Goal: Transaction & Acquisition: Purchase product/service

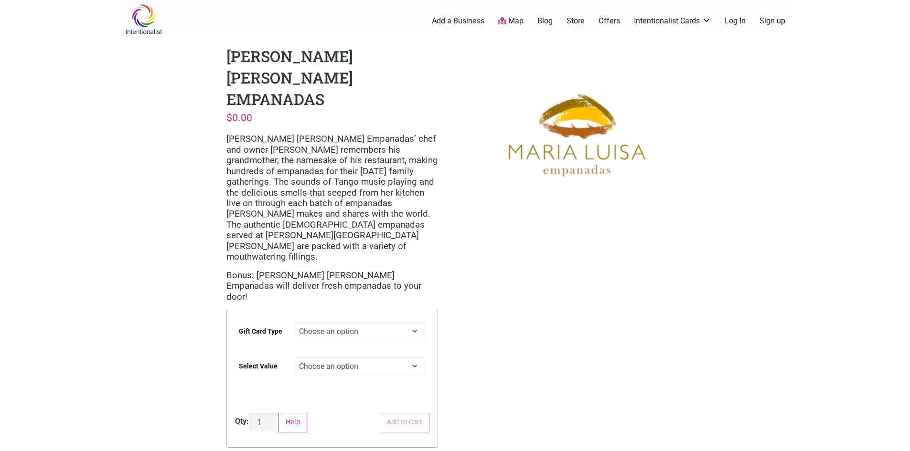
click at [395, 322] on select "Choose an option Digital" at bounding box center [360, 331] width 130 height 19
select select "Digital"
click at [295, 322] on select "Choose an option Digital" at bounding box center [360, 331] width 130 height 19
click at [344, 357] on select "Choose an option $25 $50 $100 $200 $500" at bounding box center [360, 366] width 130 height 19
click at [295, 357] on select "Choose an option $25 $50 $100 $200 $500" at bounding box center [360, 366] width 130 height 19
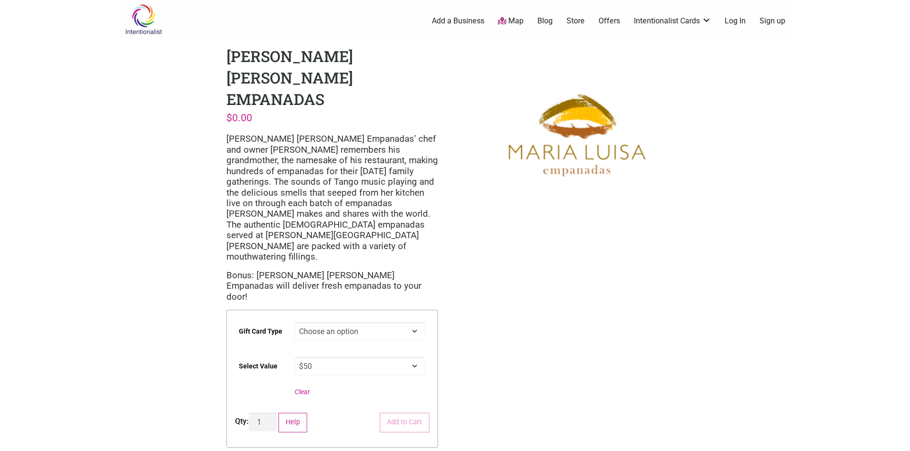
select select "$50"
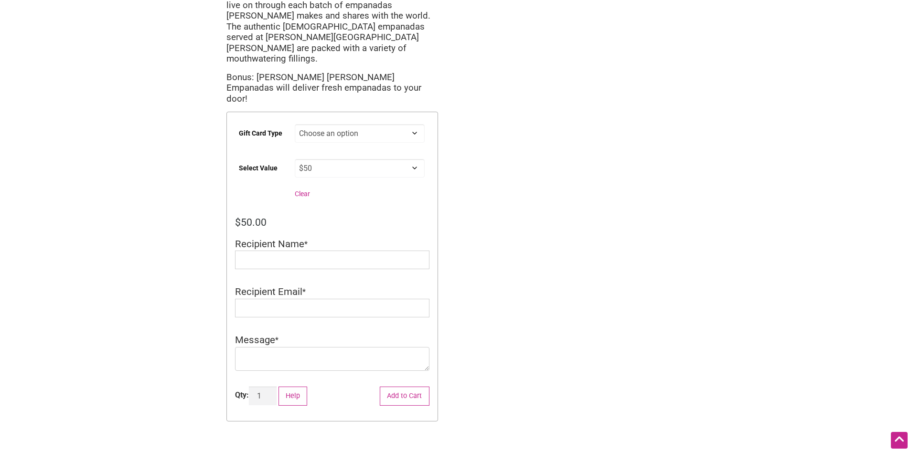
scroll to position [143, 0]
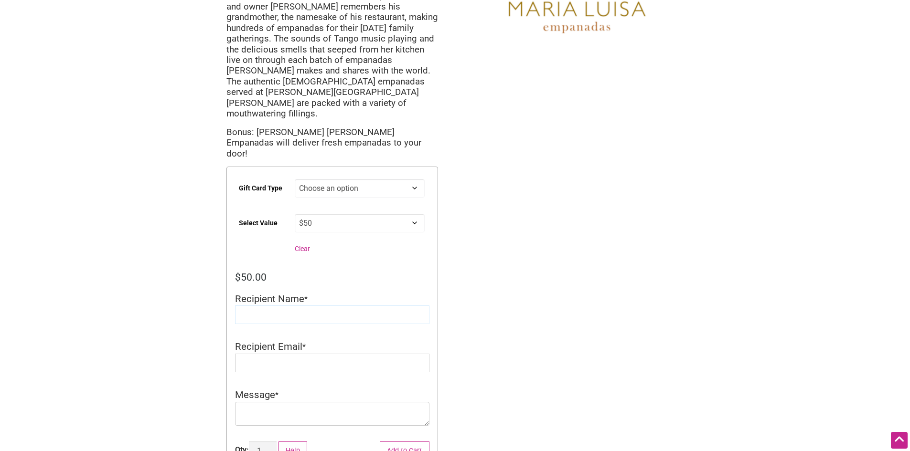
click at [304, 306] on input "Recipient Name" at bounding box center [332, 315] width 194 height 19
click at [414, 214] on select "Choose an option $25 $50 $100 $200 $500" at bounding box center [360, 223] width 130 height 19
click at [295, 214] on select "Choose an option $25 $50 $100 $200 $500" at bounding box center [360, 223] width 130 height 19
click at [281, 306] on input "Recipient Name" at bounding box center [332, 315] width 194 height 19
type input "j"
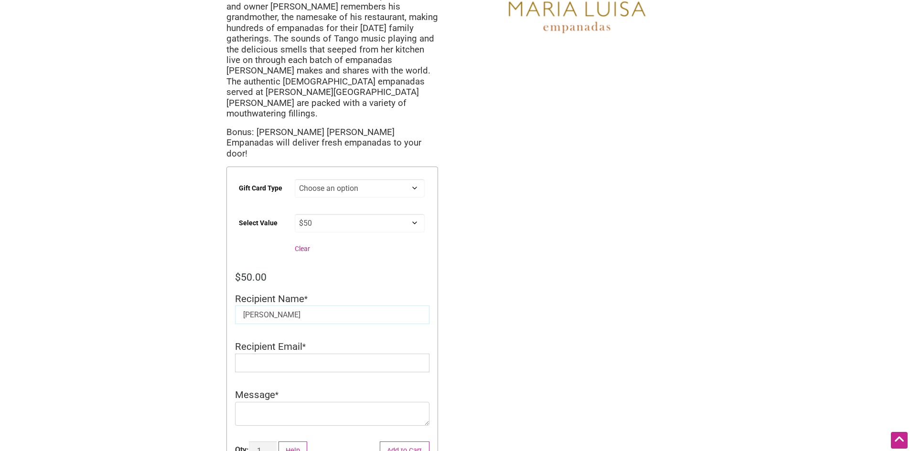
type input "[PERSON_NAME]"
click at [308, 354] on input "Recipient Email" at bounding box center [332, 363] width 194 height 19
type input "[EMAIL_ADDRESS][DOMAIN_NAME]"
click at [290, 402] on textarea "Message" at bounding box center [332, 414] width 194 height 24
type textarea "t"
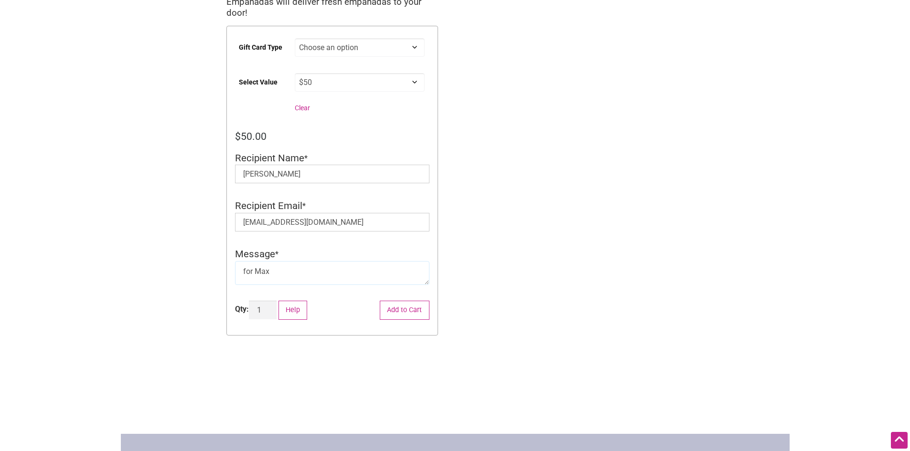
scroll to position [286, 0]
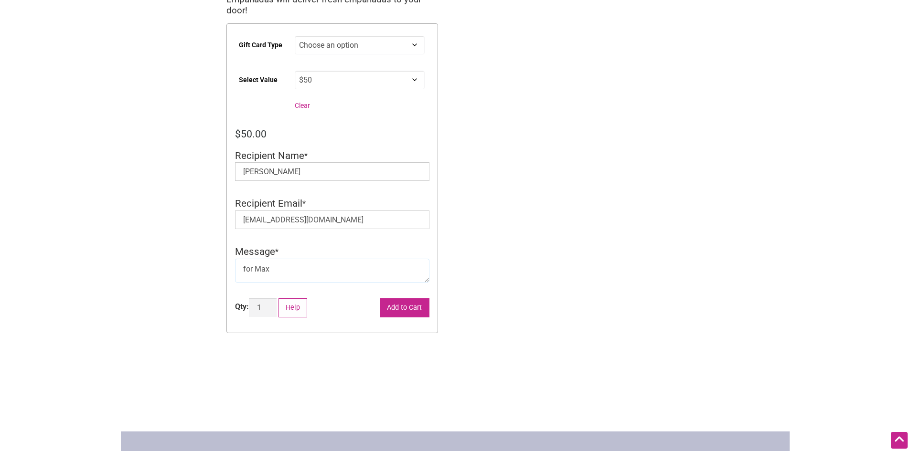
type textarea "for Max"
click at [402, 298] on button "Add to Cart" at bounding box center [405, 308] width 50 height 20
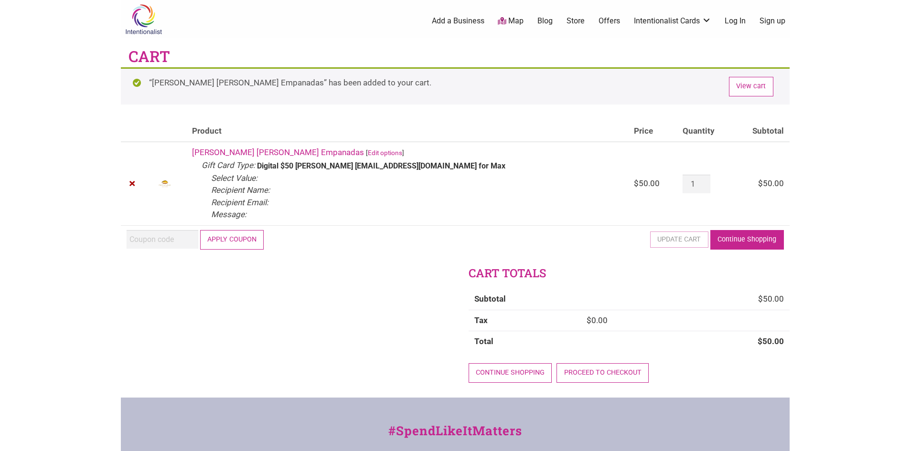
click at [737, 249] on link "Continue Shopping" at bounding box center [747, 240] width 74 height 20
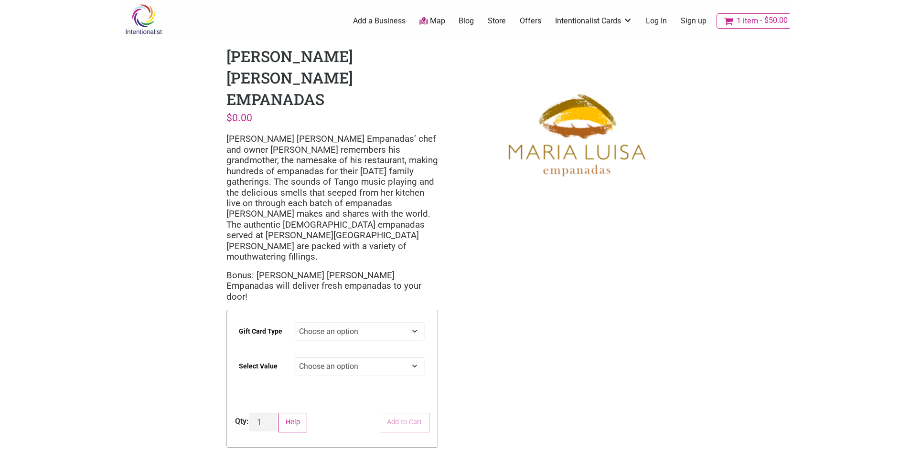
click at [730, 20] on icon "Cart" at bounding box center [729, 21] width 11 height 10
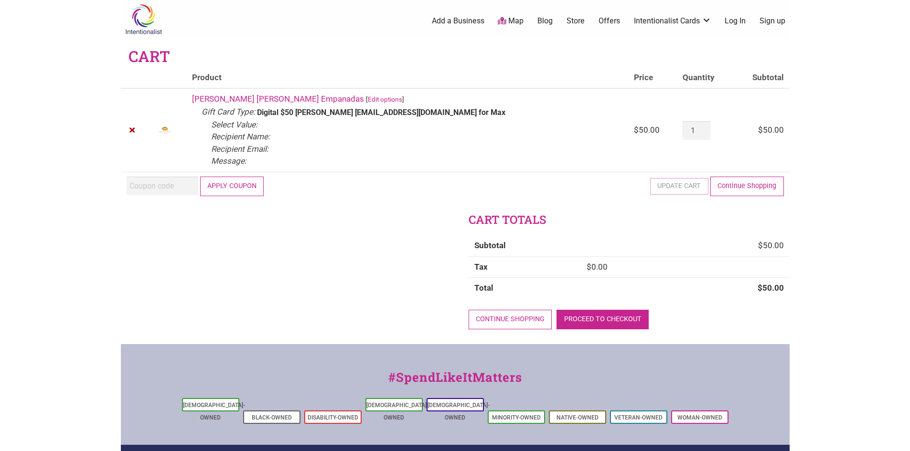
click at [611, 315] on link "Proceed to checkout" at bounding box center [602, 320] width 92 height 20
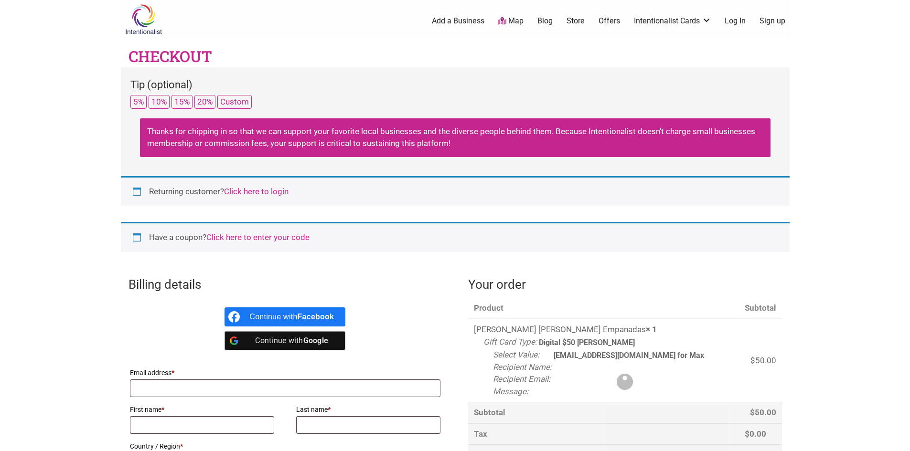
select select "WA"
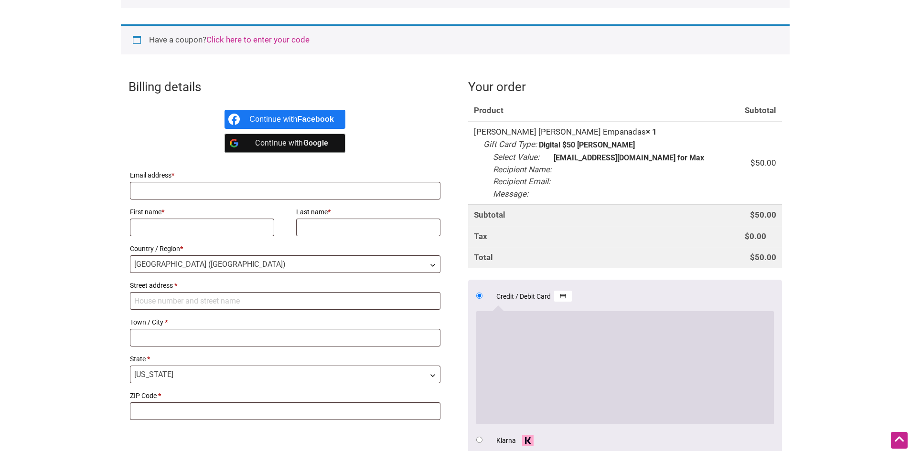
scroll to position [191, 0]
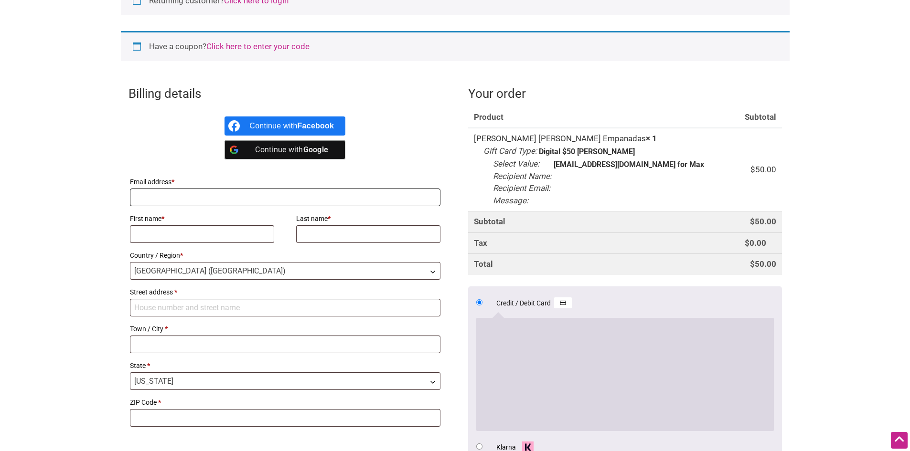
click at [266, 201] on input "Email address *" at bounding box center [285, 198] width 311 height 18
type input "[EMAIL_ADDRESS][DOMAIN_NAME]"
type input "[PERSON_NAME]"
type input "Bojanich"
type input "[STREET_ADDRESS]"
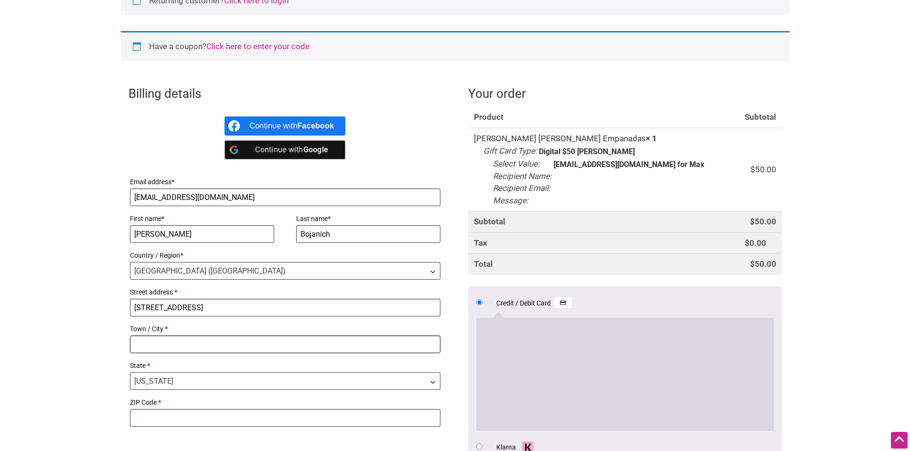
type input "Snohomish"
type input "98296"
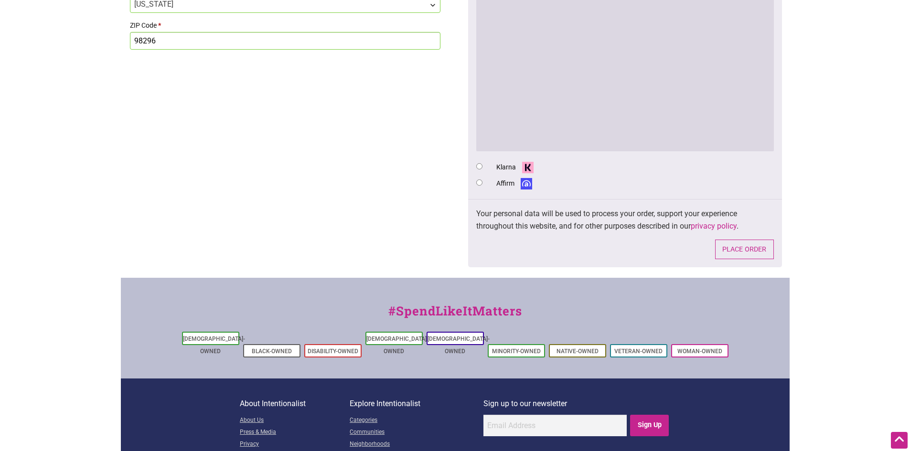
scroll to position [573, 0]
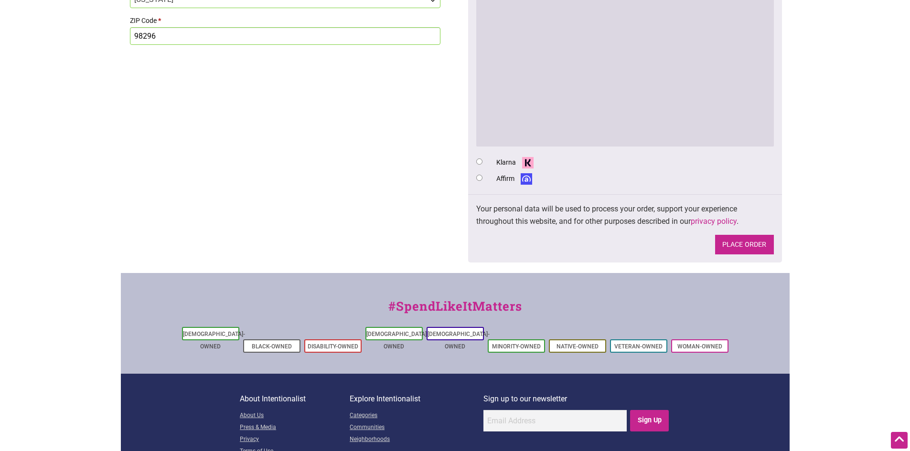
click at [737, 251] on button "Place order" at bounding box center [744, 245] width 59 height 20
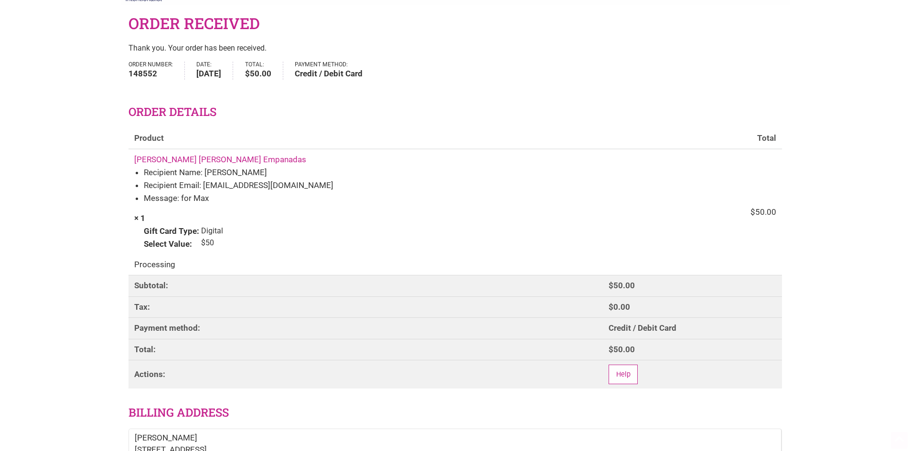
scroll to position [48, 0]
